Goal: Information Seeking & Learning: Understand process/instructions

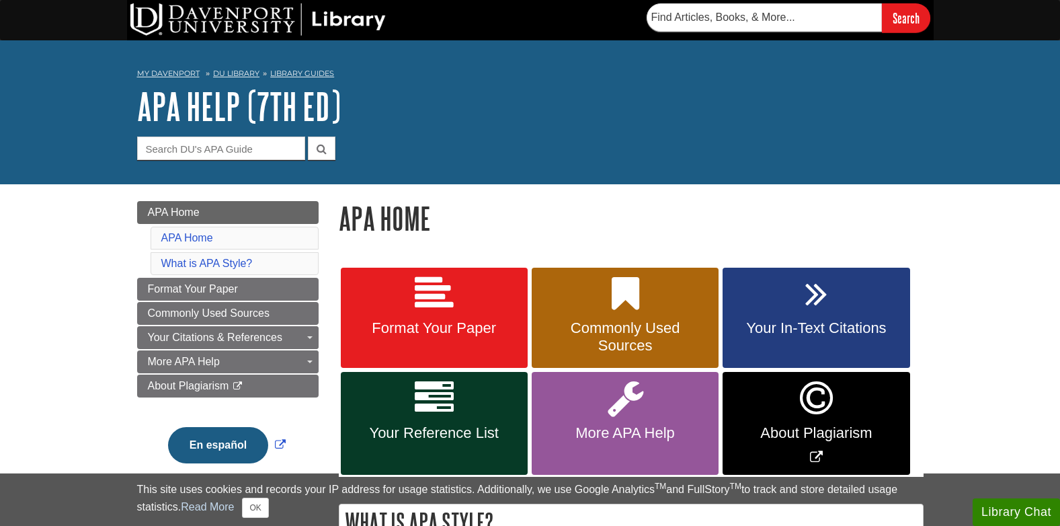
scroll to position [134, 0]
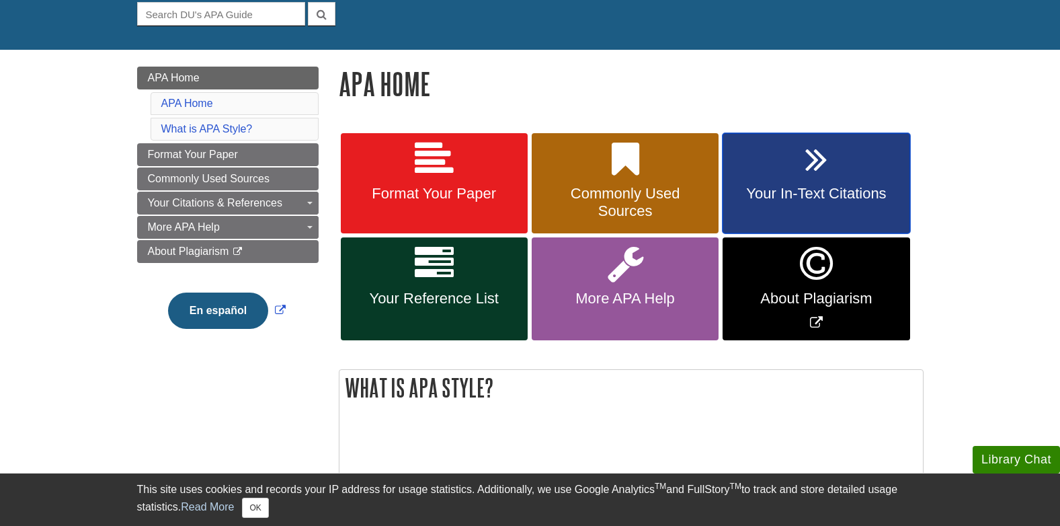
click at [808, 186] on span "Your In-Text Citations" at bounding box center [816, 193] width 167 height 17
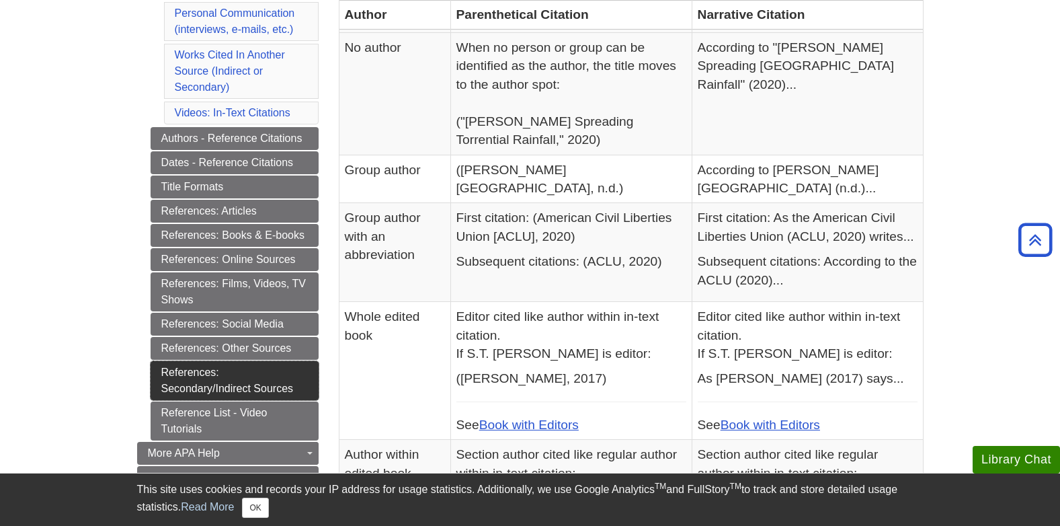
scroll to position [515, 0]
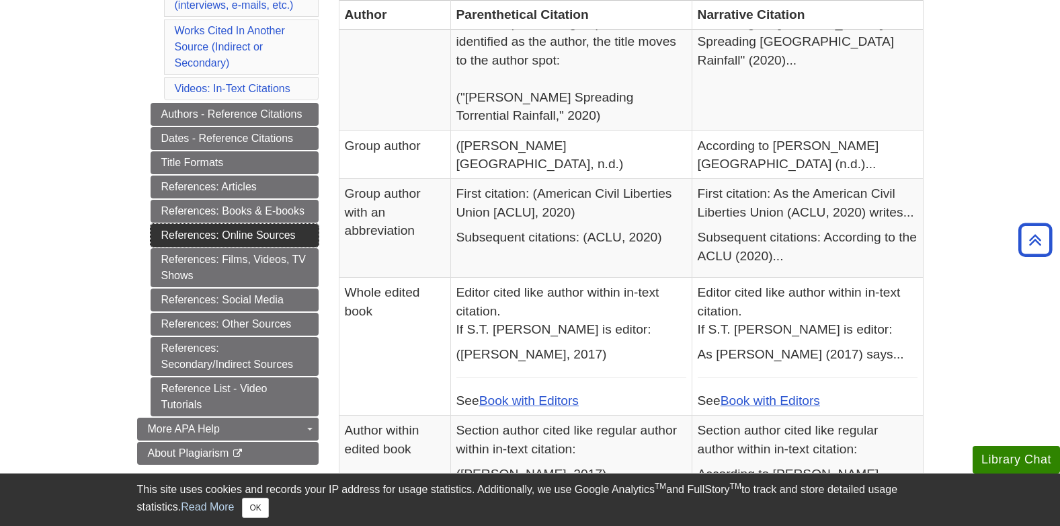
click at [282, 237] on link "References: Online Sources" at bounding box center [235, 235] width 168 height 23
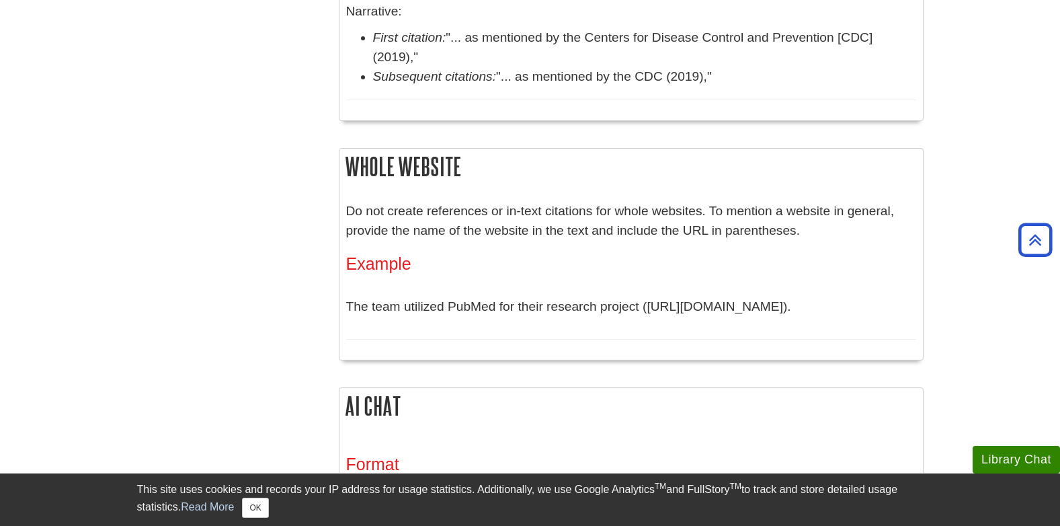
scroll to position [1680, 0]
